Goal: Information Seeking & Learning: Understand process/instructions

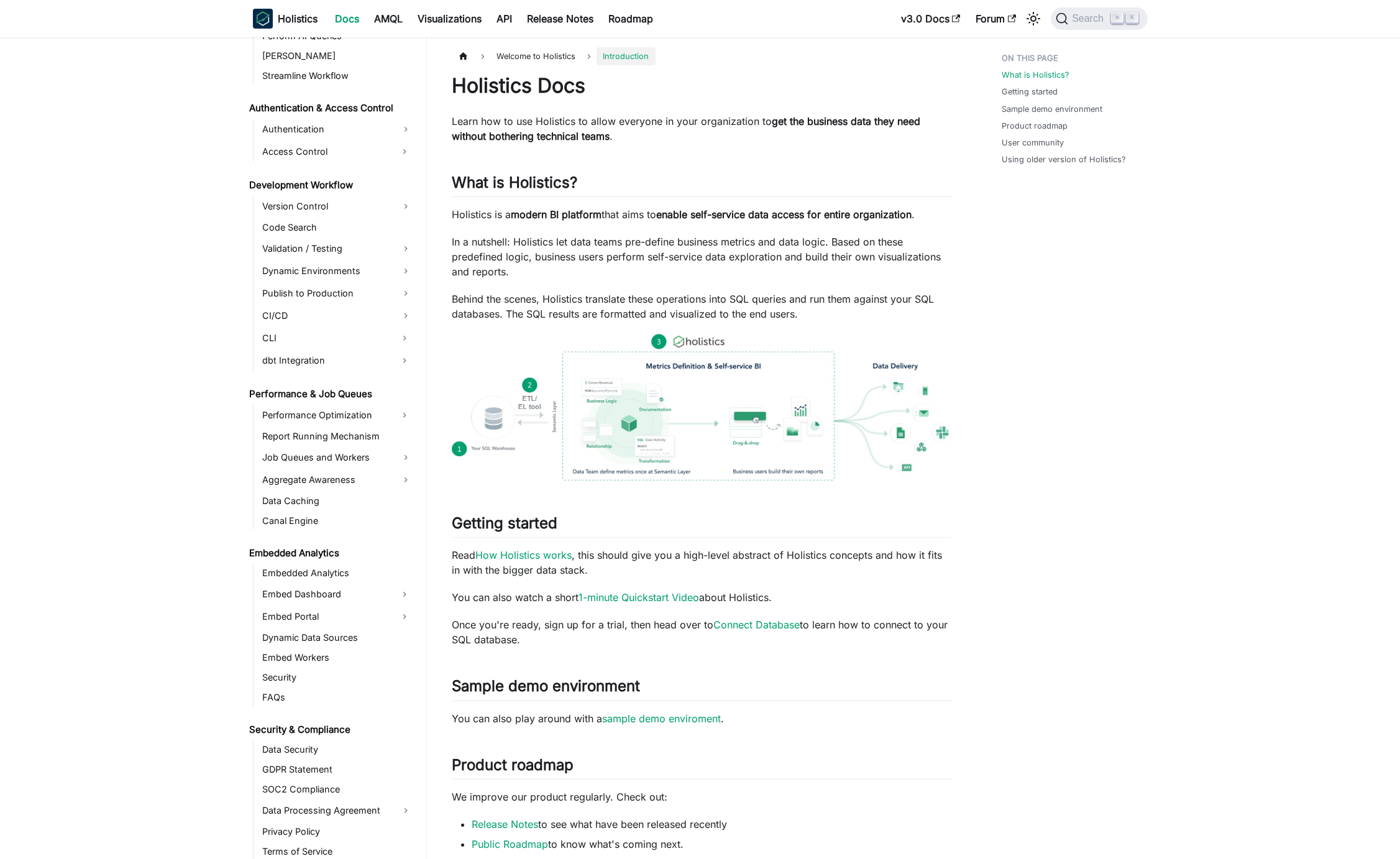
scroll to position [841, 0]
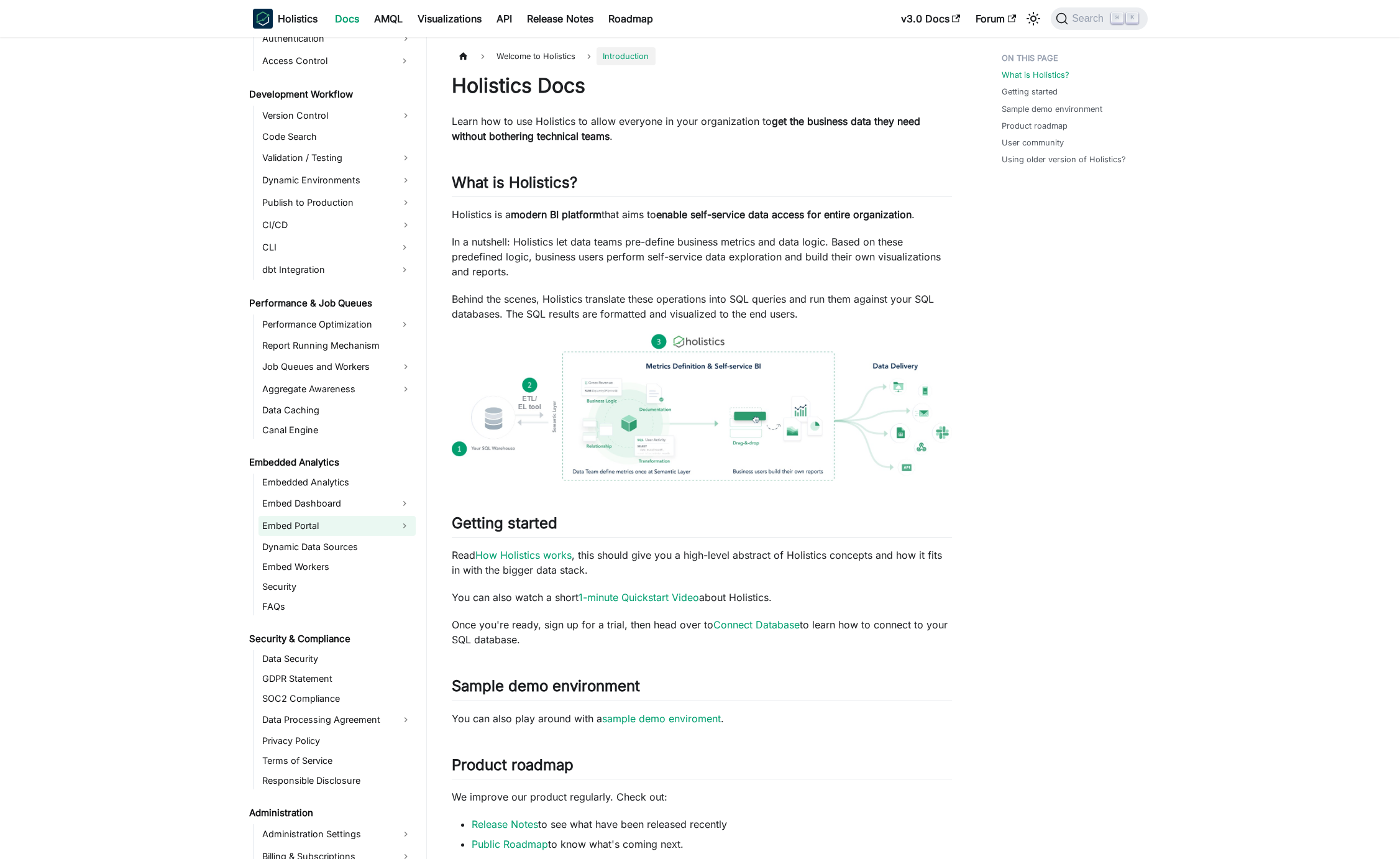
click at [333, 526] on link "Embed Portal" at bounding box center [326, 525] width 135 height 20
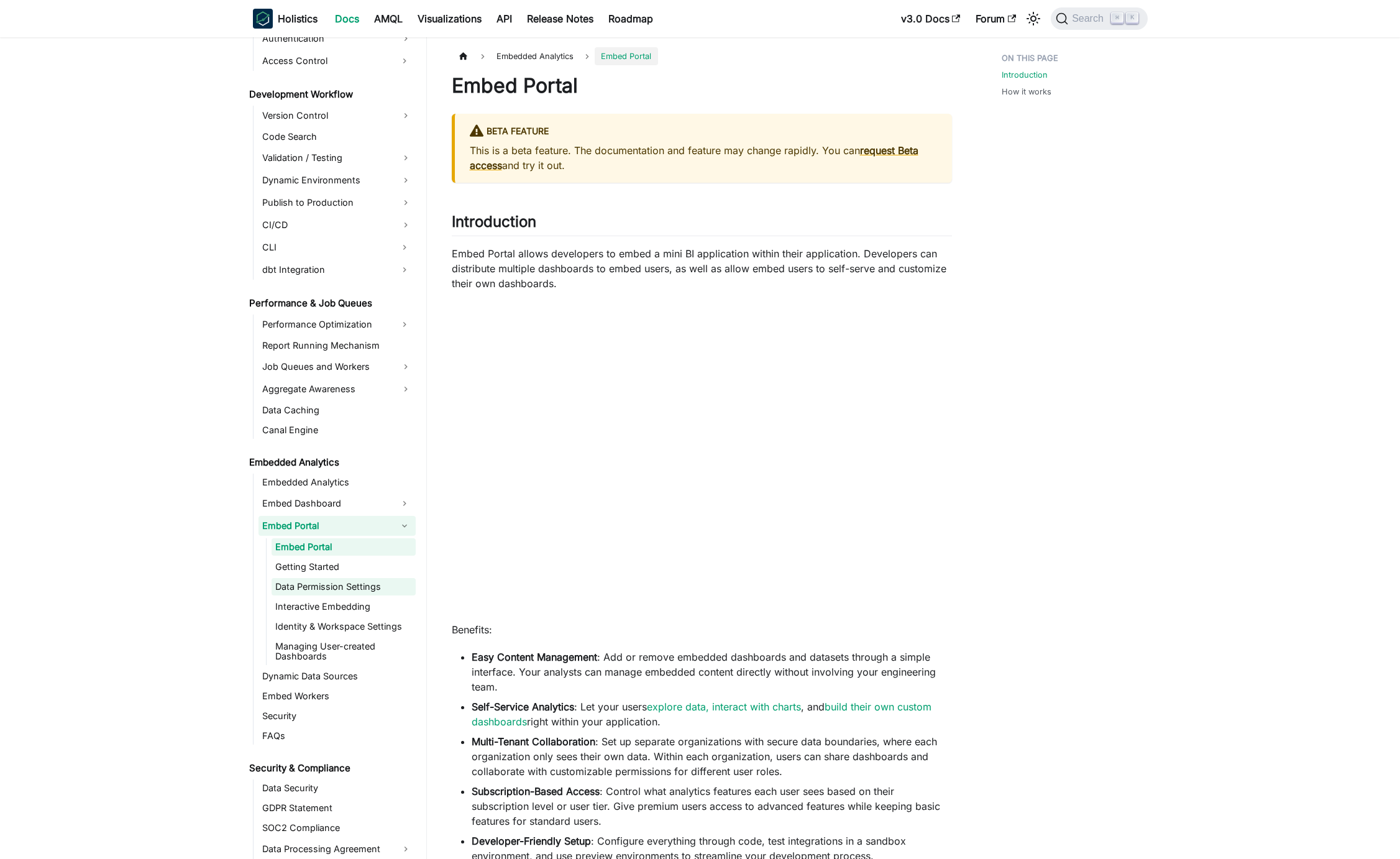
click at [351, 588] on link "Data Permission Settings" at bounding box center [343, 587] width 144 height 18
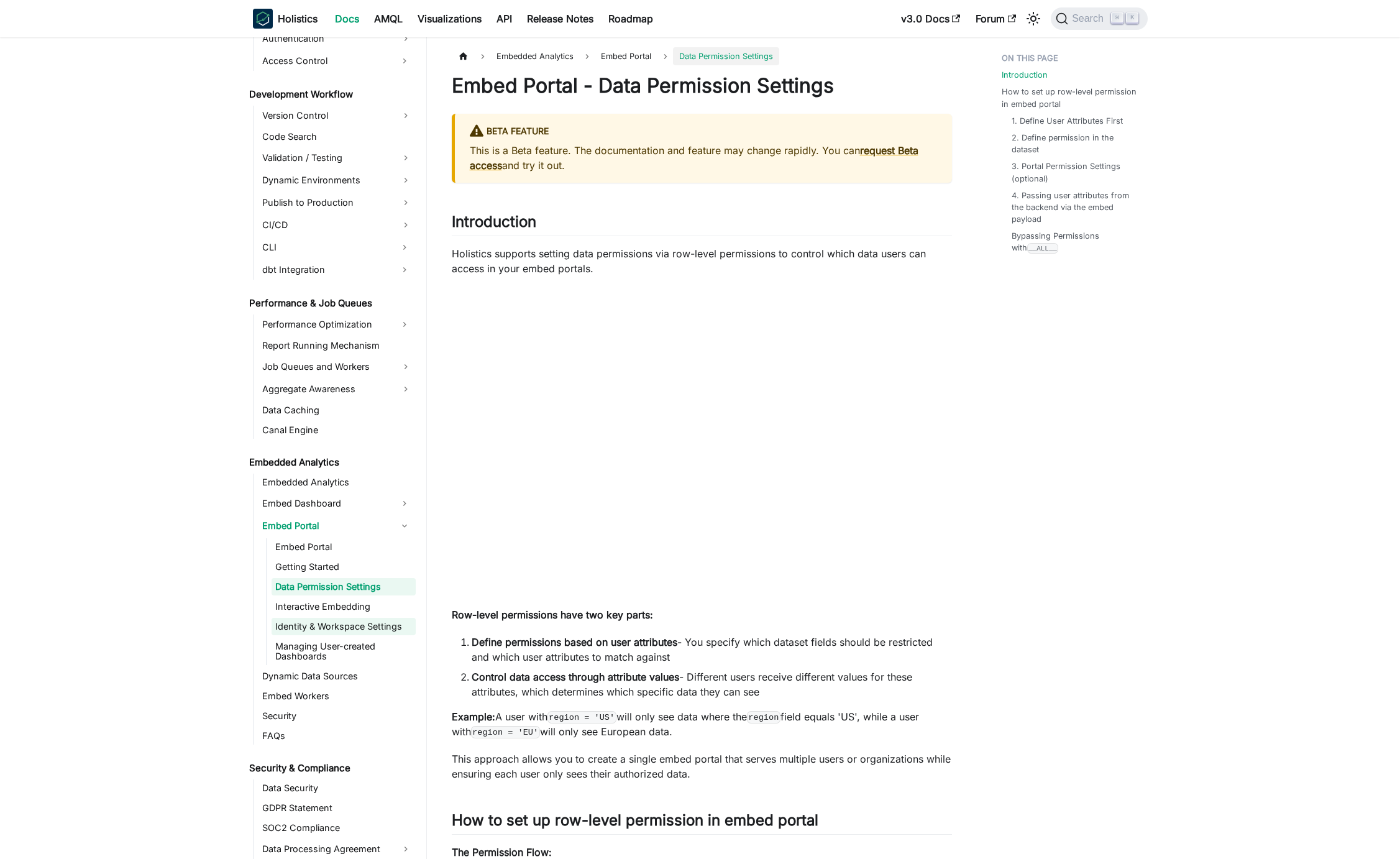
click at [354, 623] on link "Identity & Workspace Settings" at bounding box center [343, 627] width 144 height 18
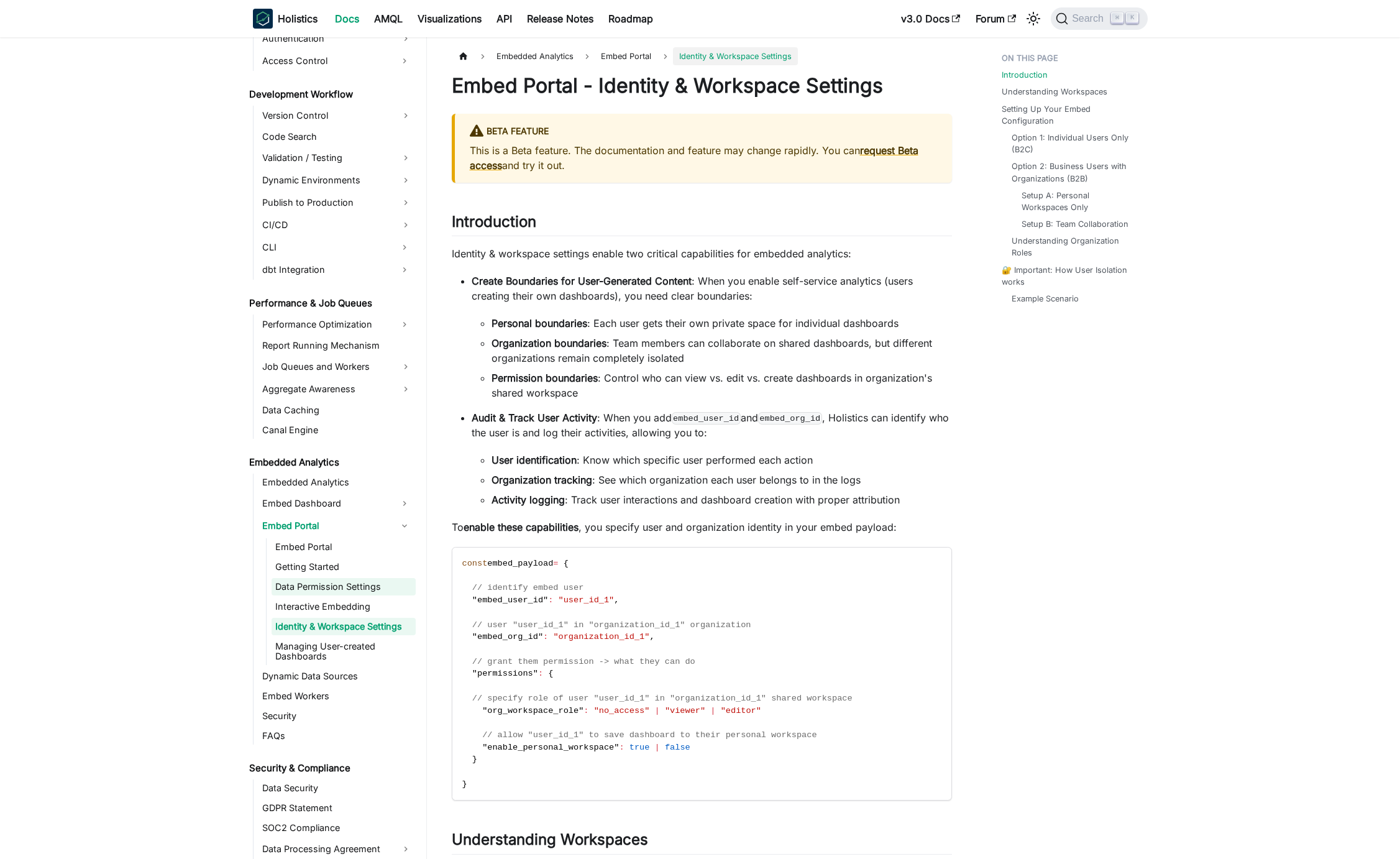
click at [352, 592] on link "Data Permission Settings" at bounding box center [343, 587] width 144 height 18
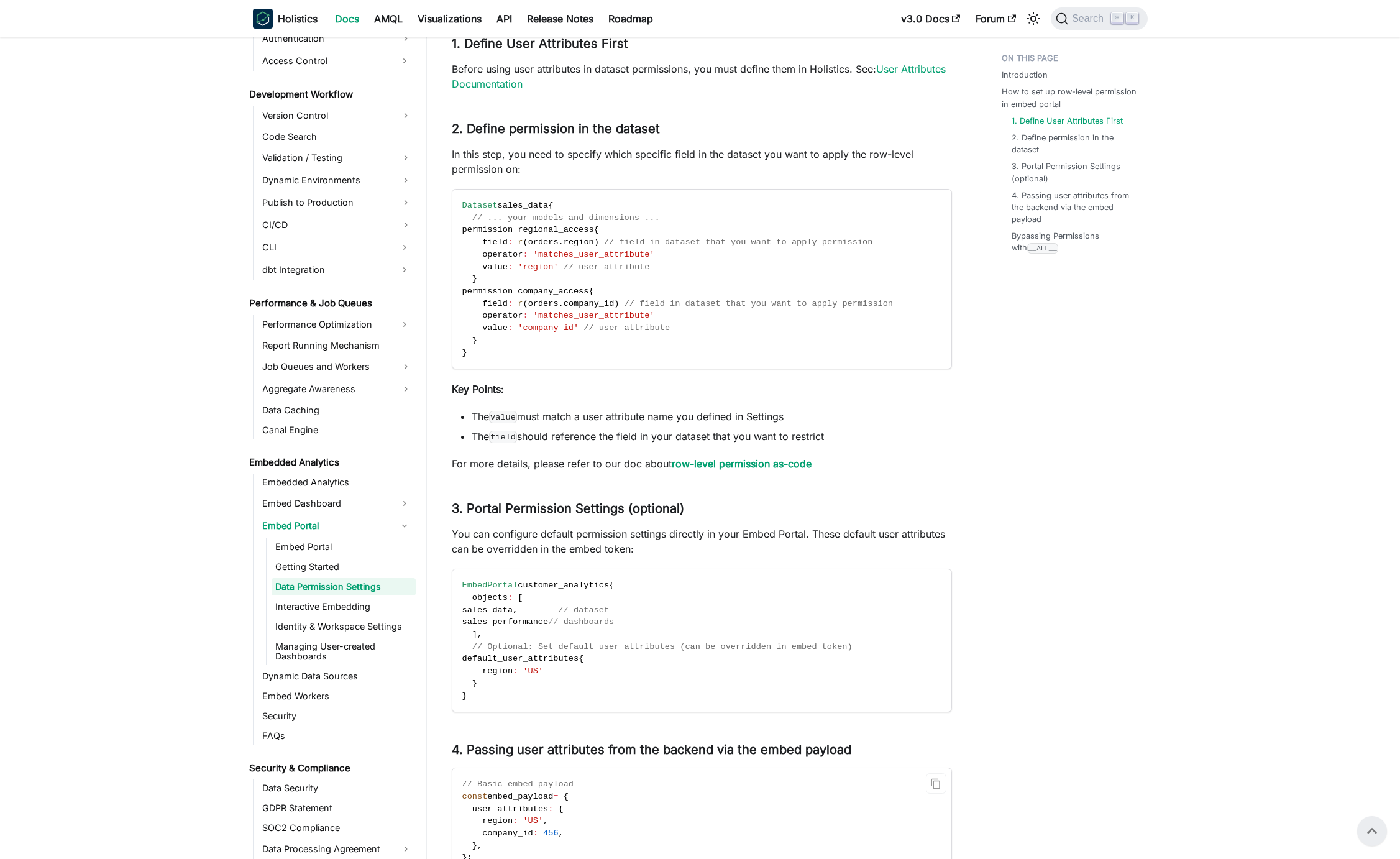
scroll to position [909, 0]
